Goal: Transaction & Acquisition: Purchase product/service

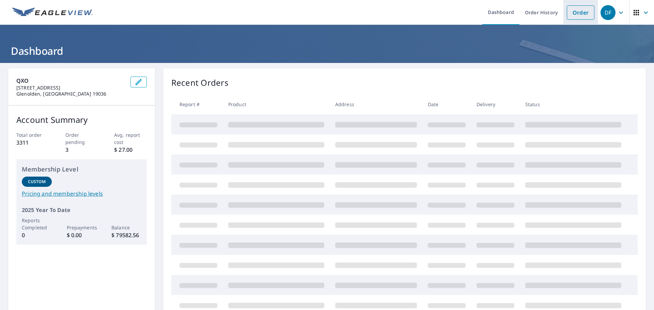
click at [574, 13] on link "Order" at bounding box center [581, 12] width 28 height 14
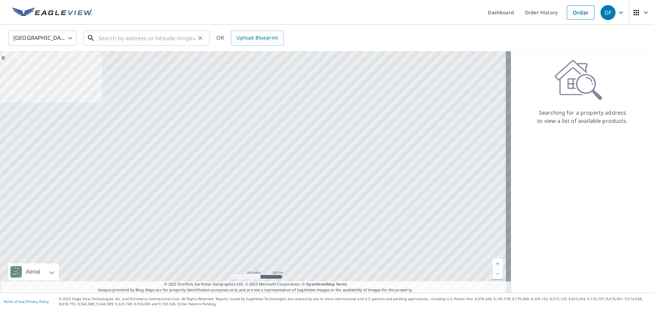
click at [106, 38] on input "text" at bounding box center [146, 38] width 97 height 19
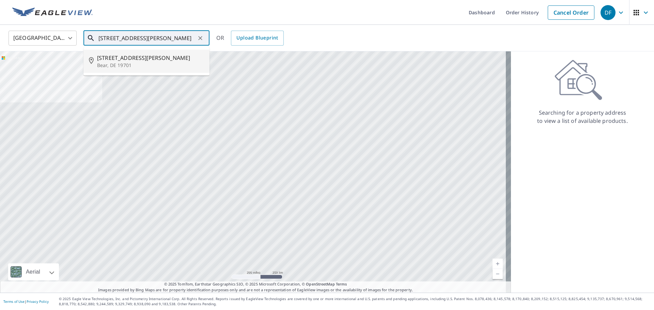
click at [121, 58] on span "[STREET_ADDRESS][PERSON_NAME]" at bounding box center [150, 58] width 107 height 8
type input "[STREET_ADDRESS][PERSON_NAME]"
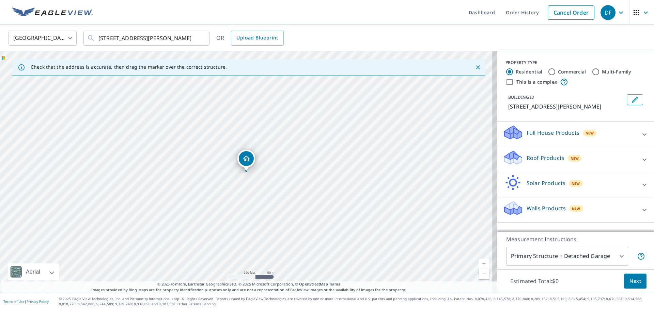
click at [527, 157] on p "Roof Products" at bounding box center [546, 158] width 38 height 8
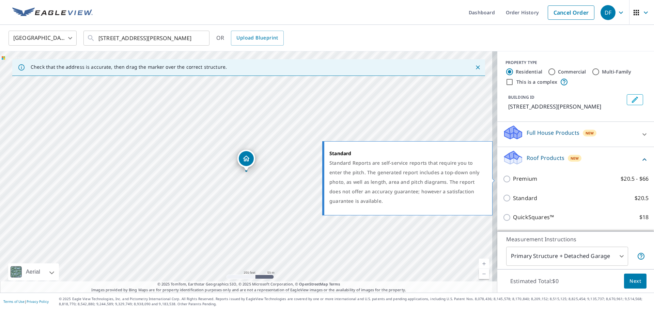
scroll to position [68, 0]
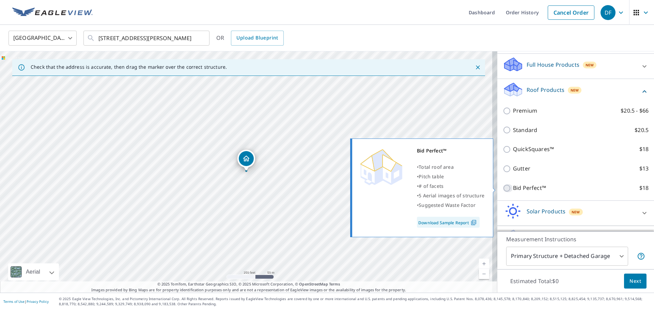
click at [503, 188] on input "Bid Perfect™ $18" at bounding box center [508, 188] width 10 height 8
checkbox input "true"
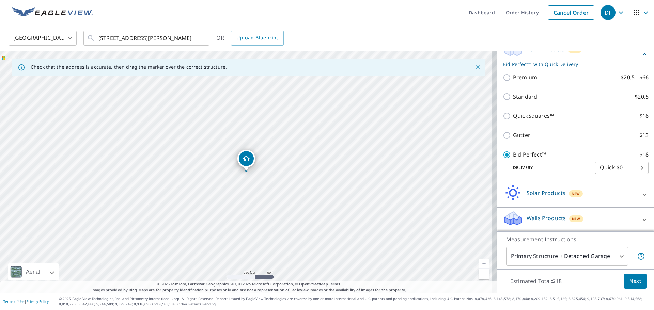
scroll to position [110, 0]
click at [633, 279] on span "Next" at bounding box center [636, 281] width 12 height 9
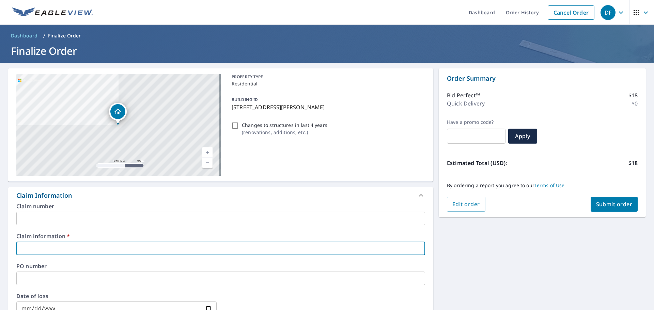
click at [74, 245] on input "text" at bounding box center [220, 249] width 409 height 14
type input "3"
checkbox input "true"
type input "33"
checkbox input "true"
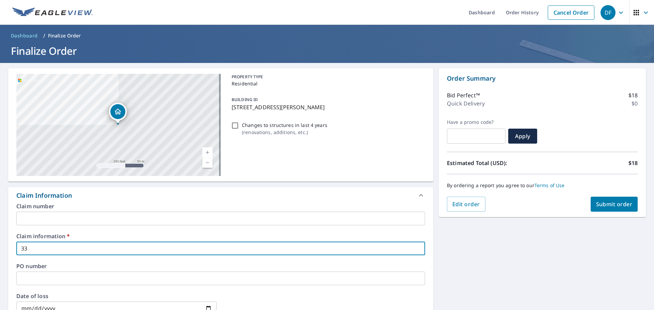
type input "334"
checkbox input "true"
type input "3345"
checkbox input "true"
type input "33457"
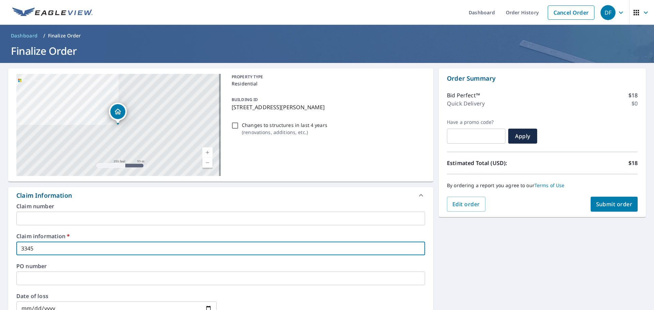
checkbox input "true"
type input "334572"
checkbox input "true"
type input "334572"
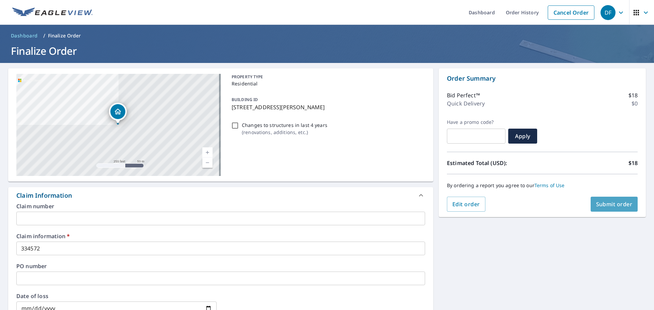
click at [617, 204] on span "Submit order" at bounding box center [614, 204] width 36 height 7
checkbox input "true"
